Goal: Task Accomplishment & Management: Manage account settings

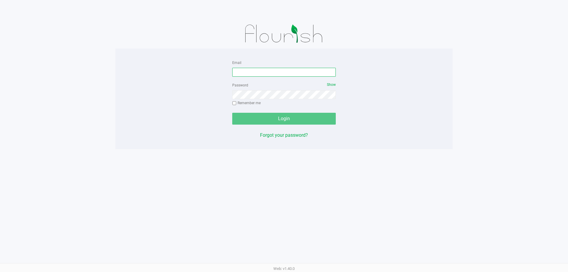
click at [279, 69] on input "Email" at bounding box center [283, 72] width 103 height 9
type input "[EMAIL_ADDRESS][DOMAIN_NAME]"
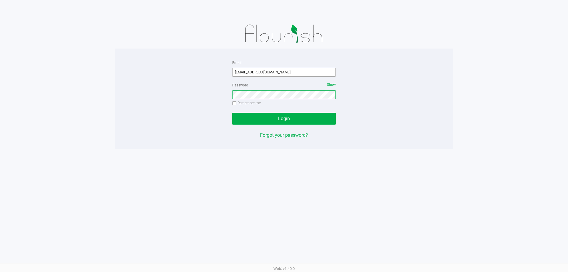
click at [232, 113] on button "Login" at bounding box center [283, 119] width 103 height 12
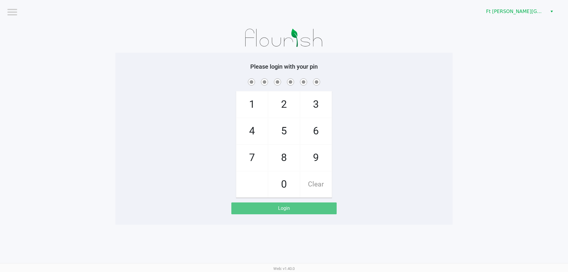
click at [249, 157] on span "7" at bounding box center [251, 158] width 31 height 26
checkbox input "true"
click at [249, 158] on span "7" at bounding box center [251, 158] width 31 height 26
checkbox input "true"
click at [318, 128] on span "6" at bounding box center [315, 131] width 31 height 26
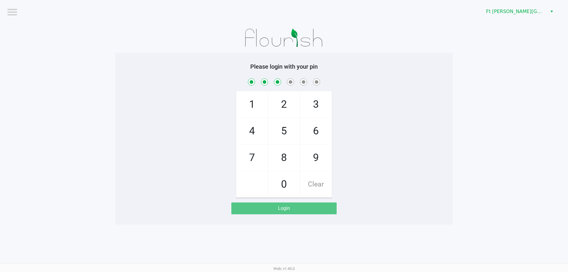
checkbox input "true"
click at [280, 163] on span "8" at bounding box center [283, 158] width 31 height 26
checkbox input "true"
click at [283, 160] on span "8" at bounding box center [283, 158] width 31 height 26
checkbox input "true"
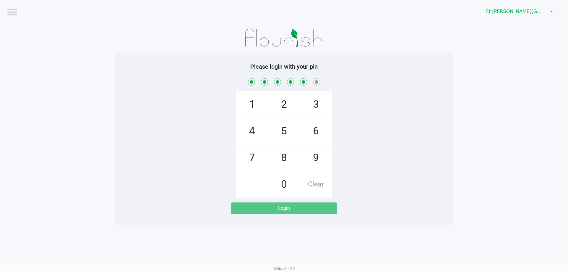
click at [253, 162] on span "7" at bounding box center [251, 158] width 31 height 26
checkbox input "true"
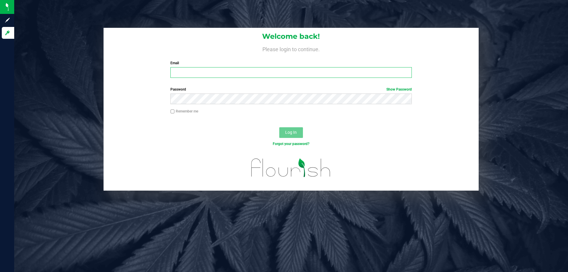
click at [188, 72] on input "Email" at bounding box center [290, 72] width 241 height 11
type input "[EMAIL_ADDRESS][DOMAIN_NAME]"
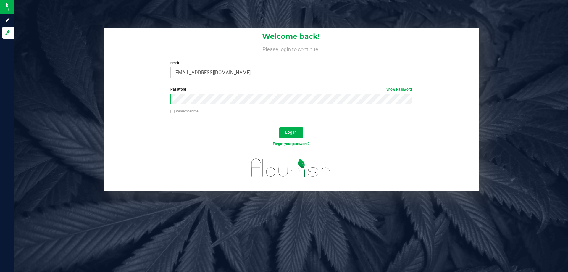
click at [279, 127] on button "Log In" at bounding box center [291, 132] width 24 height 11
